Goal: Transaction & Acquisition: Purchase product/service

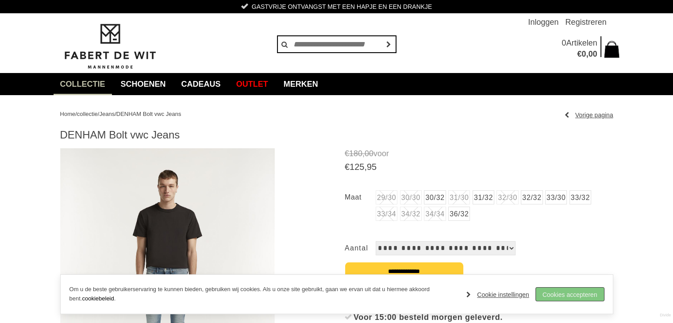
click at [546, 296] on link "Cookies accepteren" at bounding box center [570, 294] width 68 height 13
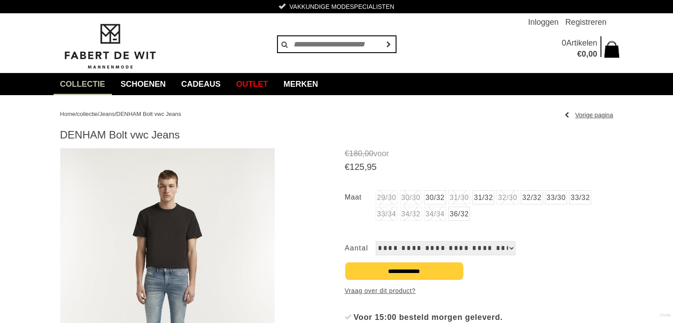
click at [511, 249] on select "**********" at bounding box center [446, 248] width 140 height 14
click at [570, 254] on div "**********" at bounding box center [479, 248] width 269 height 14
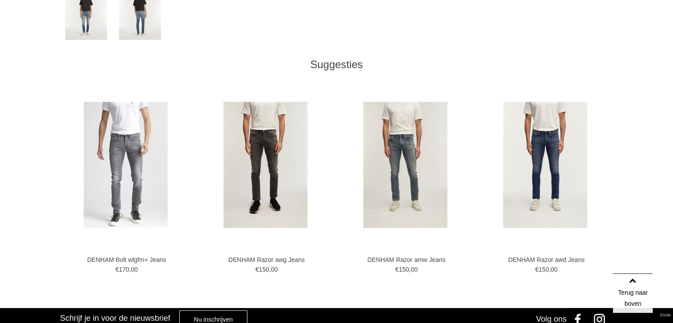
scroll to position [454, 0]
